Goal: Find specific fact: Find contact information

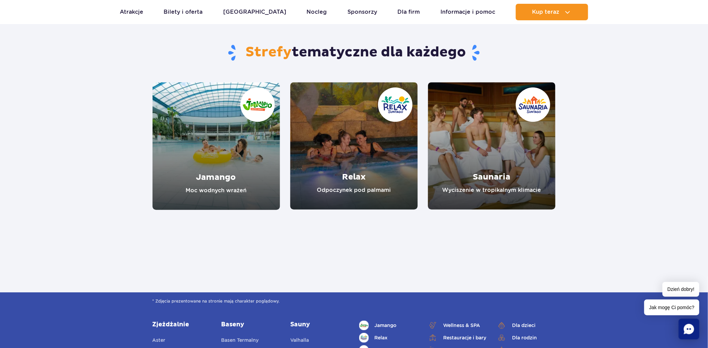
scroll to position [612, 0]
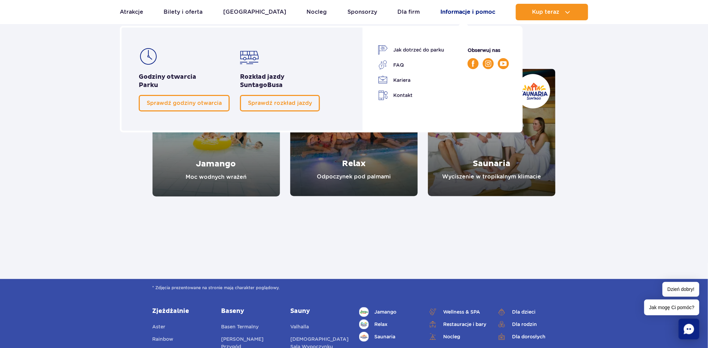
click at [459, 12] on link "Informacje i pomoc" at bounding box center [467, 12] width 55 height 17
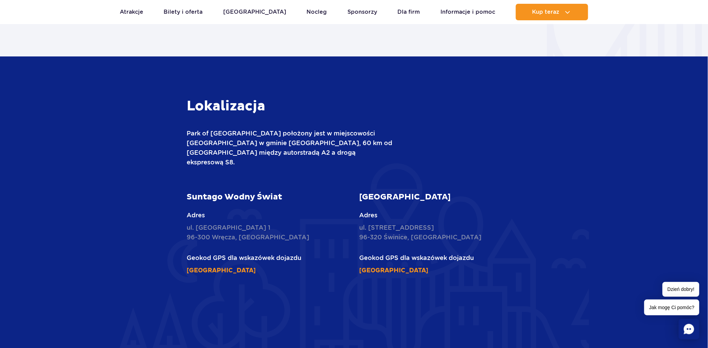
scroll to position [880, 0]
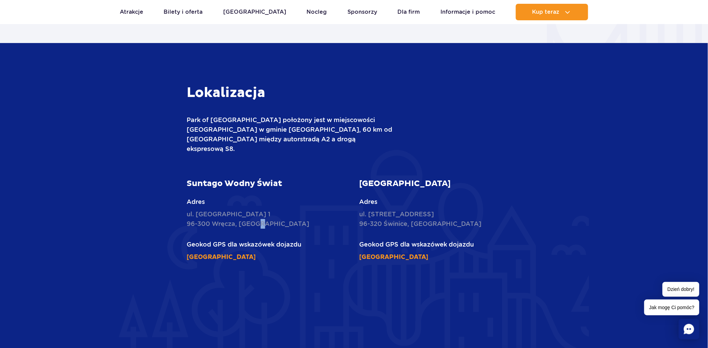
drag, startPoint x: 265, startPoint y: 220, endPoint x: 256, endPoint y: 220, distance: 9.0
click at [256, 220] on p "ul. Nowy Świat 1 96-300 Wręcza, Polska" at bounding box center [268, 219] width 162 height 19
drag, startPoint x: 238, startPoint y: 224, endPoint x: 185, endPoint y: 209, distance: 54.6
click at [185, 209] on div "Suntago Wodny Świat Adres ul. Nowy Świat 1 96-300 Wręcza, Polska Geokod GPS dla…" at bounding box center [268, 220] width 172 height 83
copy p "ul. Nowy Świat 1 96-300 Wręcza,"
